Goal: Communication & Community: Connect with others

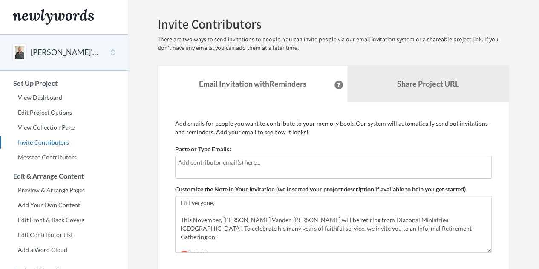
click at [208, 166] on input "text" at bounding box center [333, 162] width 311 height 9
type input "[EMAIL_ADDRESS][DOMAIN_NAME]"
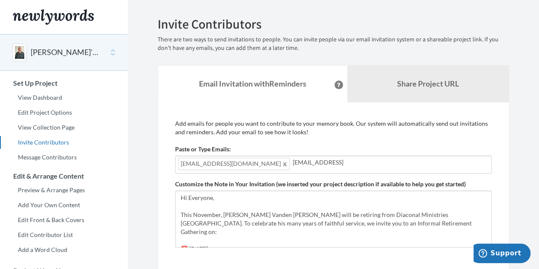
type input "[EMAIL_ADDRESS][DOMAIN_NAME]"
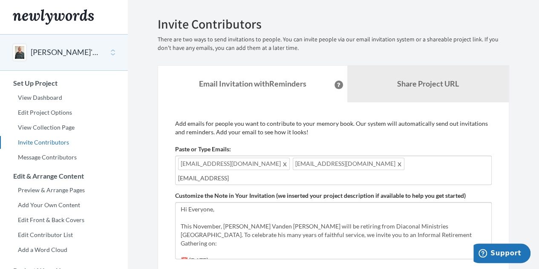
type input "[EMAIL_ADDRESS][DOMAIN_NAME]"
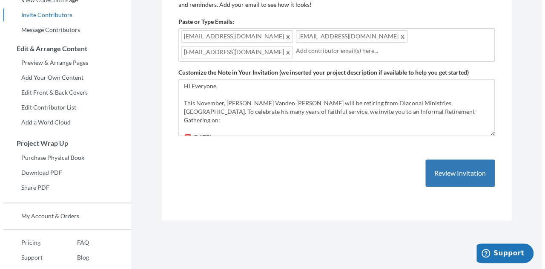
scroll to position [128, 0]
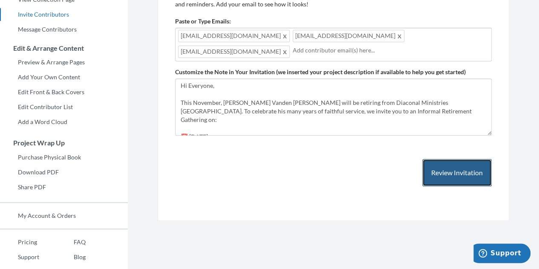
click at [434, 160] on button "Review Invitation" at bounding box center [456, 173] width 69 height 28
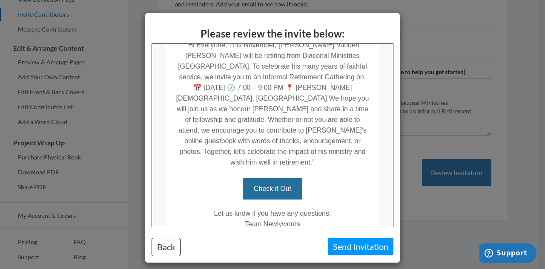
scroll to position [256, 0]
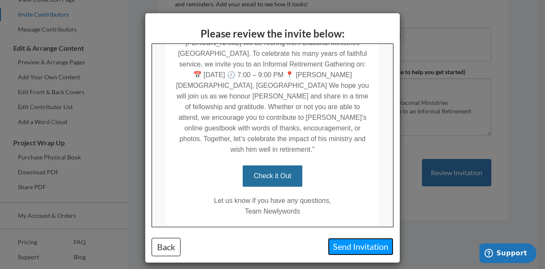
click at [348, 245] on button "Send Invitation" at bounding box center [361, 246] width 66 height 17
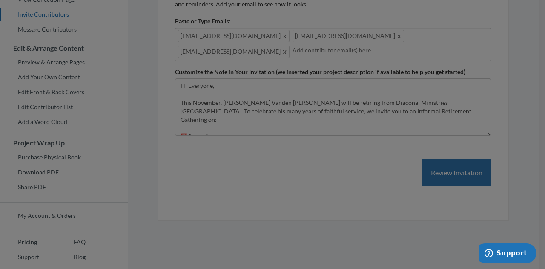
scroll to position [0, 0]
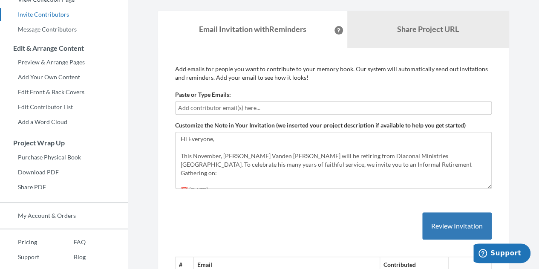
click at [230, 105] on input "text" at bounding box center [333, 107] width 311 height 9
type input "[EMAIL_ADDRESS][DOMAIN_NAME]"
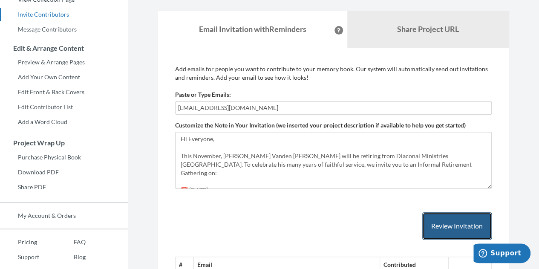
click at [474, 225] on button "Review Invitation" at bounding box center [456, 226] width 69 height 28
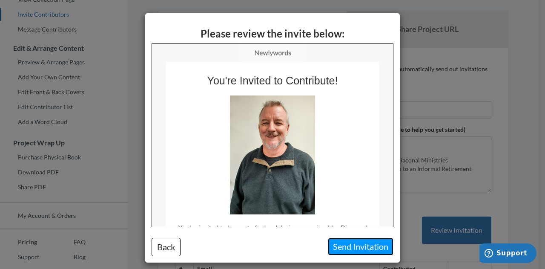
drag, startPoint x: 349, startPoint y: 248, endPoint x: 316, endPoint y: 213, distance: 47.9
click at [349, 248] on button "Send Invitation" at bounding box center [361, 246] width 66 height 17
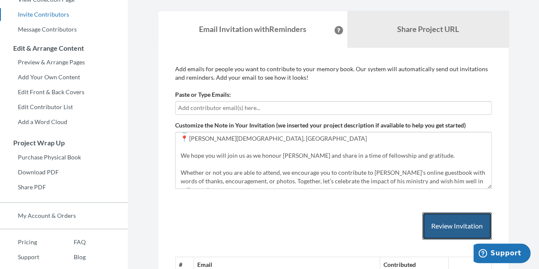
scroll to position [245, 0]
